Goal: Information Seeking & Learning: Compare options

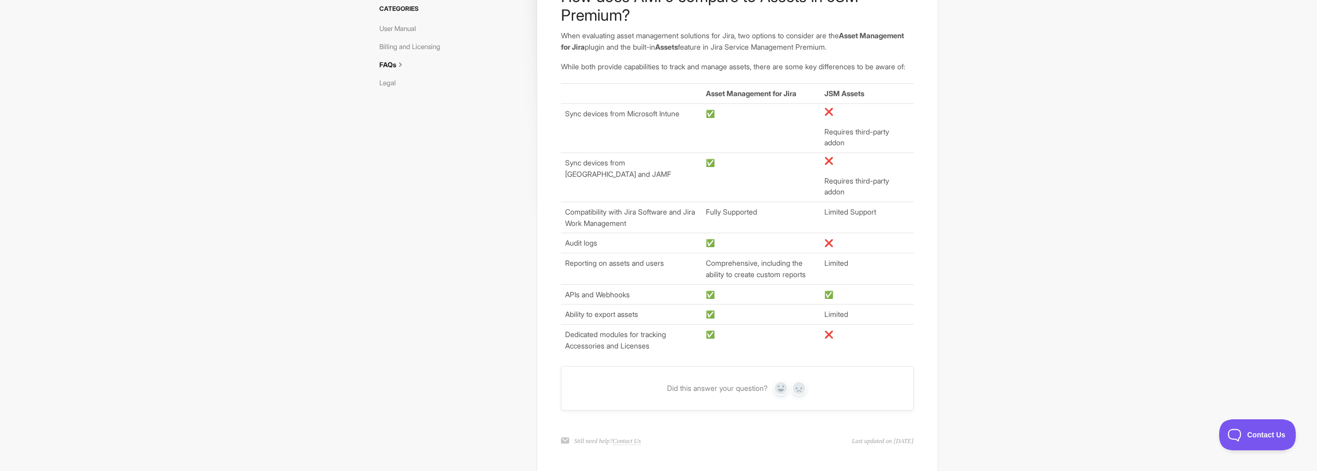
scroll to position [129, 0]
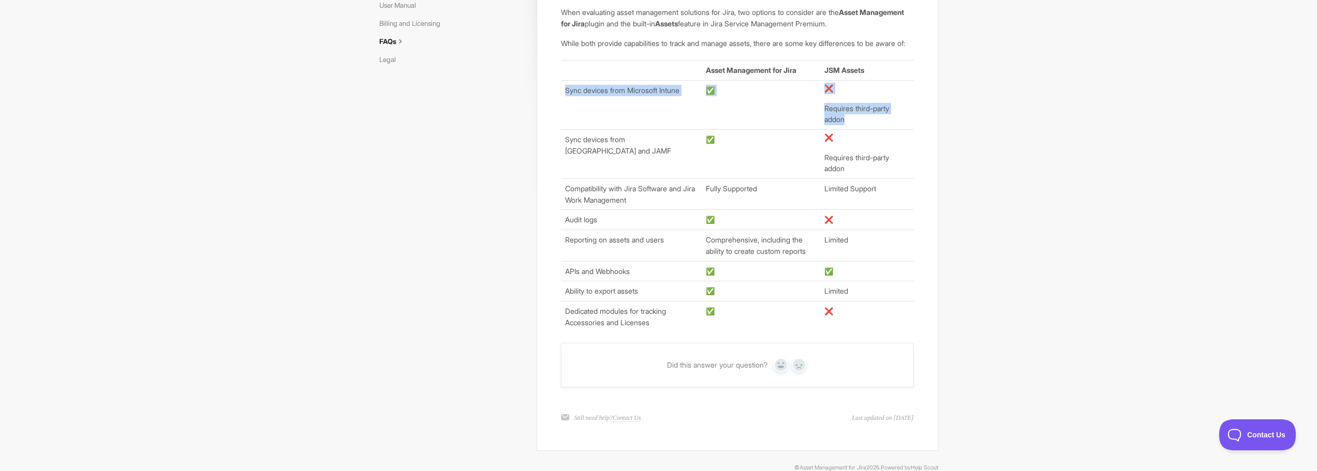
drag, startPoint x: 566, startPoint y: 101, endPoint x: 849, endPoint y: 132, distance: 284.2
click at [849, 129] on tr "Sync devices from Microsoft Intune ✅ ❌ Requires third-party addon" at bounding box center [737, 104] width 352 height 49
click at [849, 125] on p "Requires third-party addon" at bounding box center [866, 114] width 85 height 22
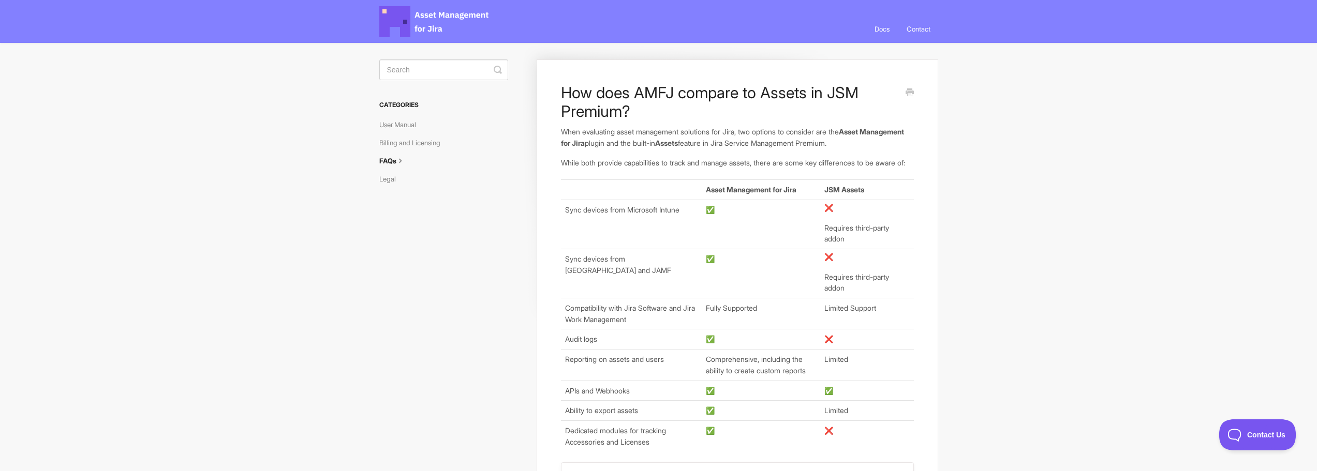
scroll to position [13, 0]
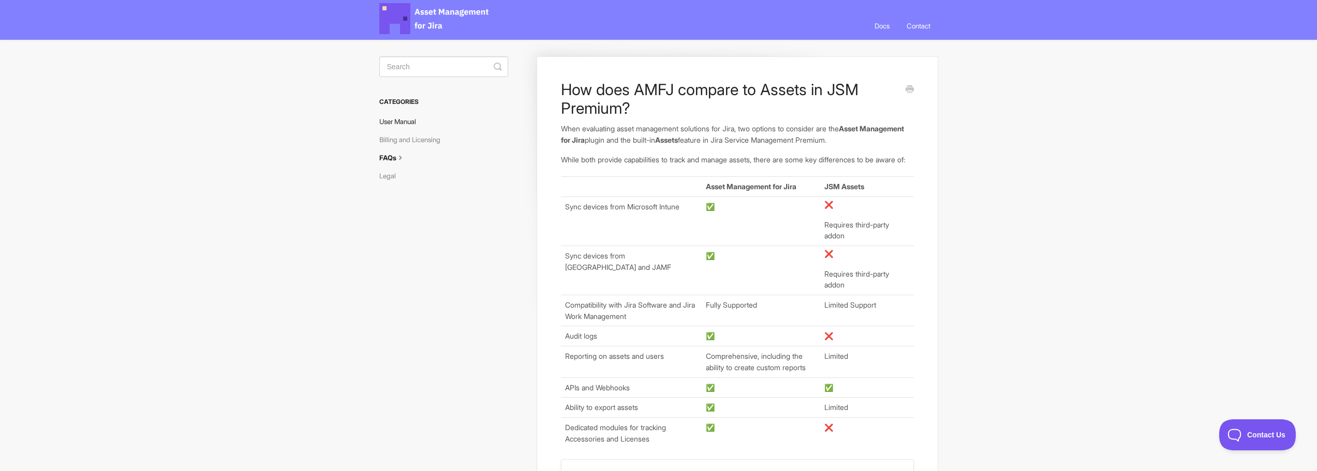
click at [401, 119] on link "User Manual" at bounding box center [401, 121] width 45 height 17
click at [414, 134] on link "Billing and Licensing" at bounding box center [413, 139] width 69 height 17
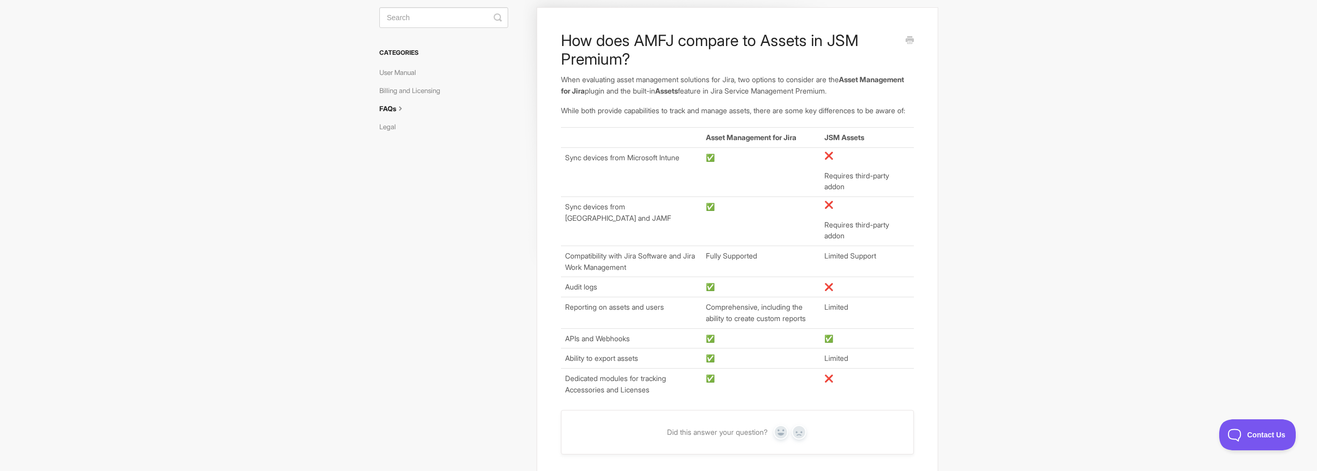
scroll to position [91, 0]
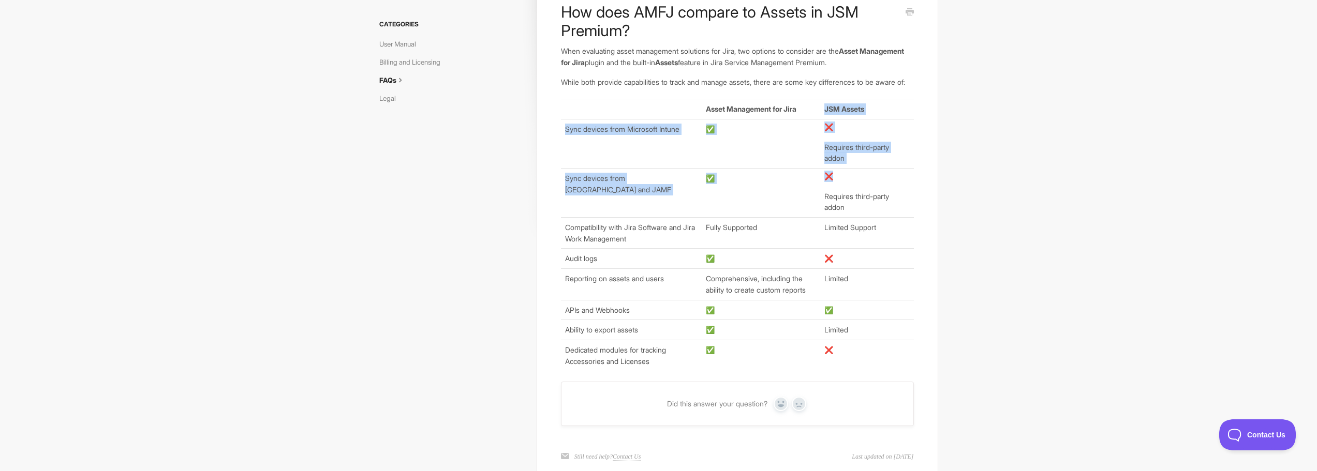
drag, startPoint x: 836, startPoint y: 121, endPoint x: 892, endPoint y: 193, distance: 91.1
click at [892, 193] on tbody "Asset Management for Jira JSM Assets Sync devices from Microsoft Intune ✅ ❌ Req…" at bounding box center [737, 235] width 352 height 272
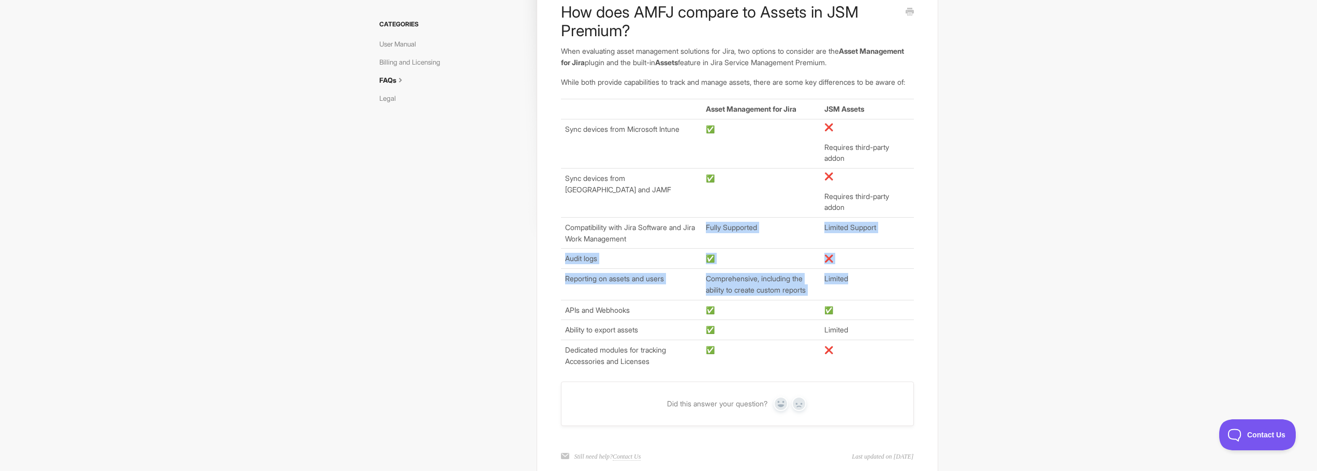
drag, startPoint x: 677, startPoint y: 249, endPoint x: 862, endPoint y: 299, distance: 191.9
click at [862, 299] on tbody "Asset Management for Jira JSM Assets Sync devices from Microsoft Intune ✅ ❌ Req…" at bounding box center [737, 235] width 352 height 272
click at [862, 299] on td "Limited" at bounding box center [866, 284] width 93 height 31
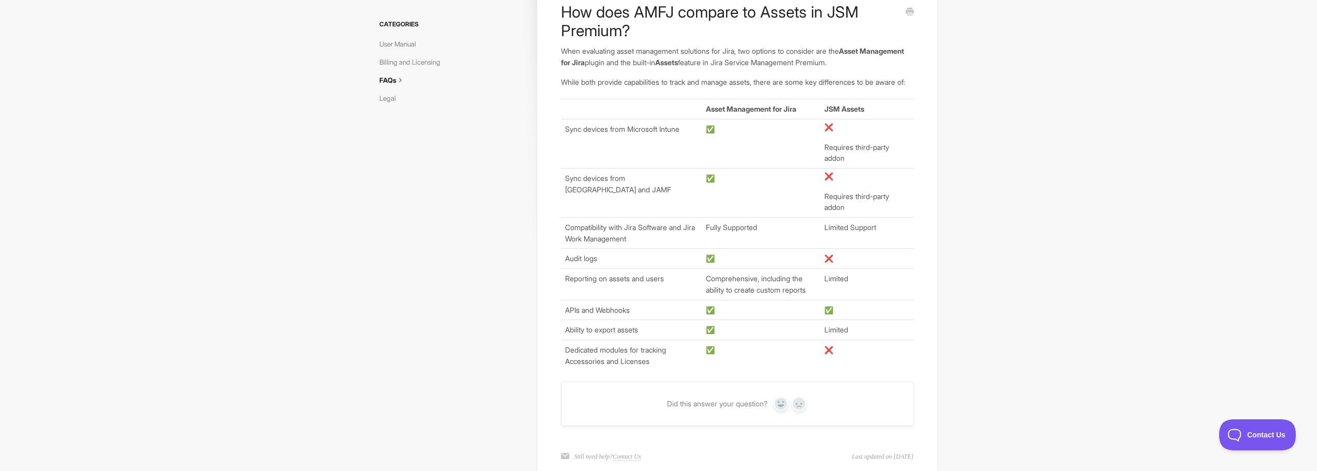
click at [862, 299] on td "Limited" at bounding box center [866, 284] width 93 height 31
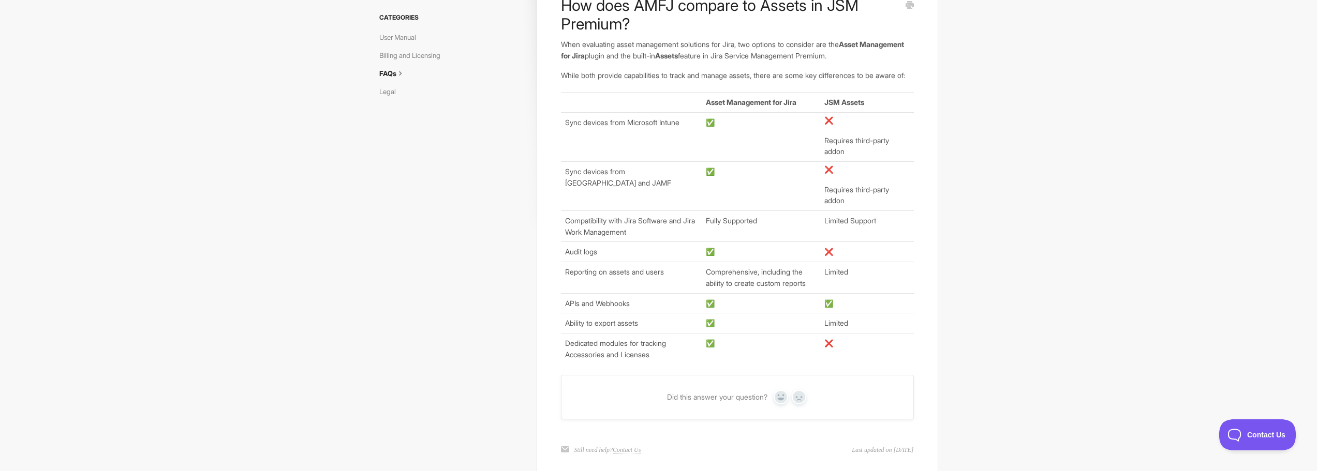
scroll to position [0, 0]
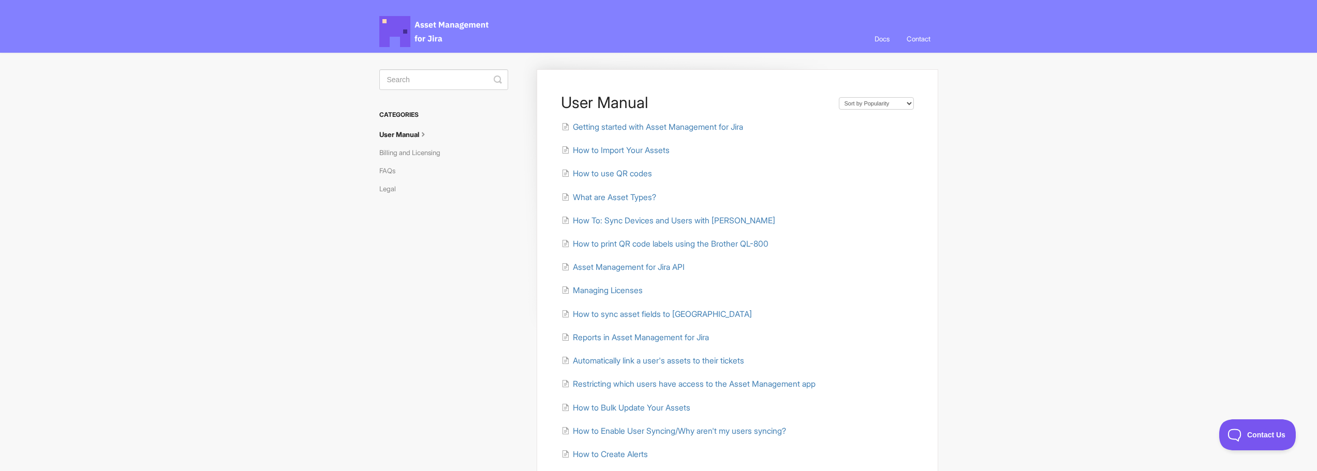
scroll to position [13, 0]
